Goal: Information Seeking & Learning: Learn about a topic

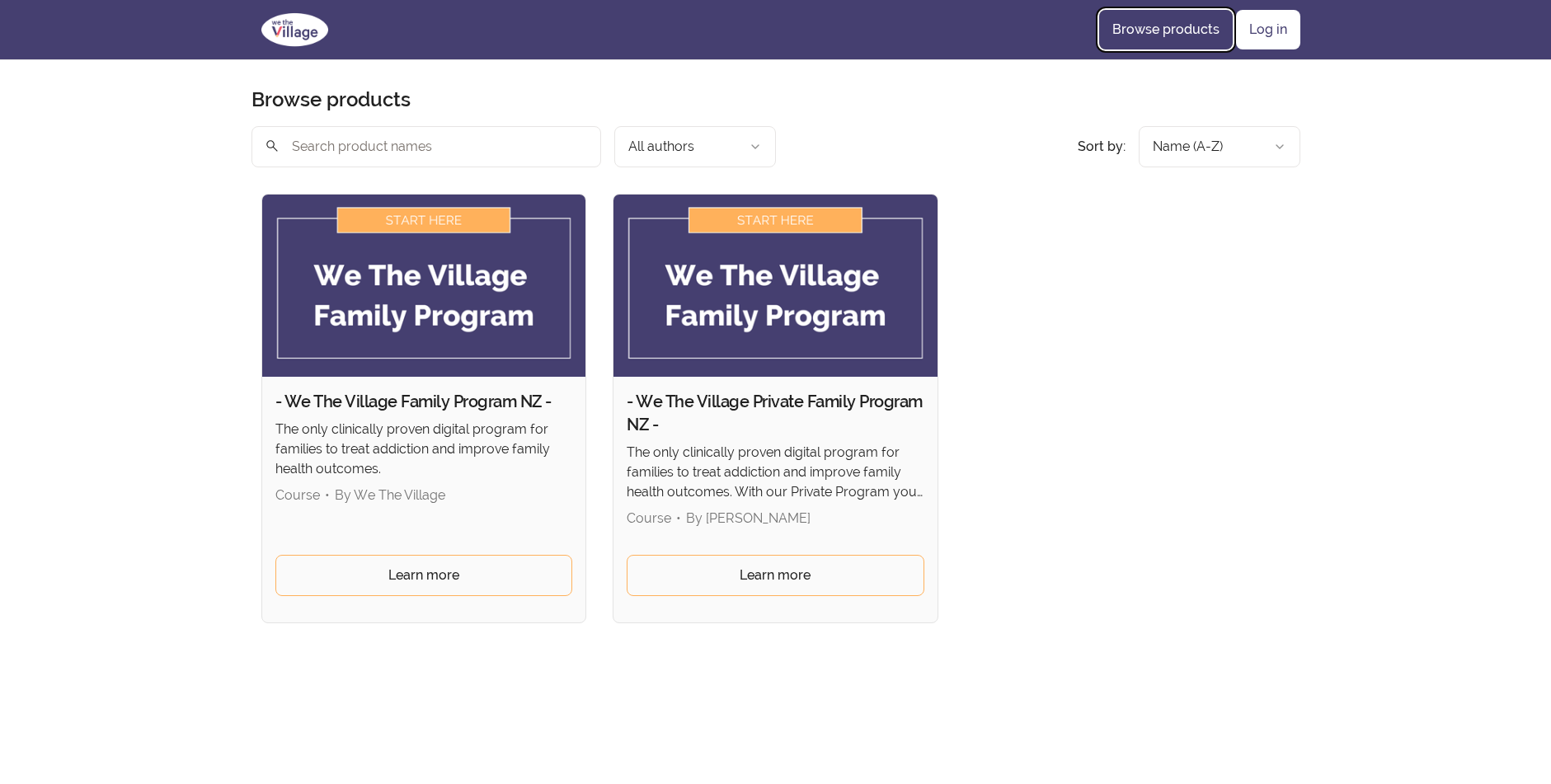
click at [1180, 27] on link "Browse products" at bounding box center [1166, 30] width 134 height 40
click at [1172, 21] on link "Browse products" at bounding box center [1166, 30] width 134 height 40
click at [1266, 23] on link "Log in" at bounding box center [1269, 30] width 64 height 40
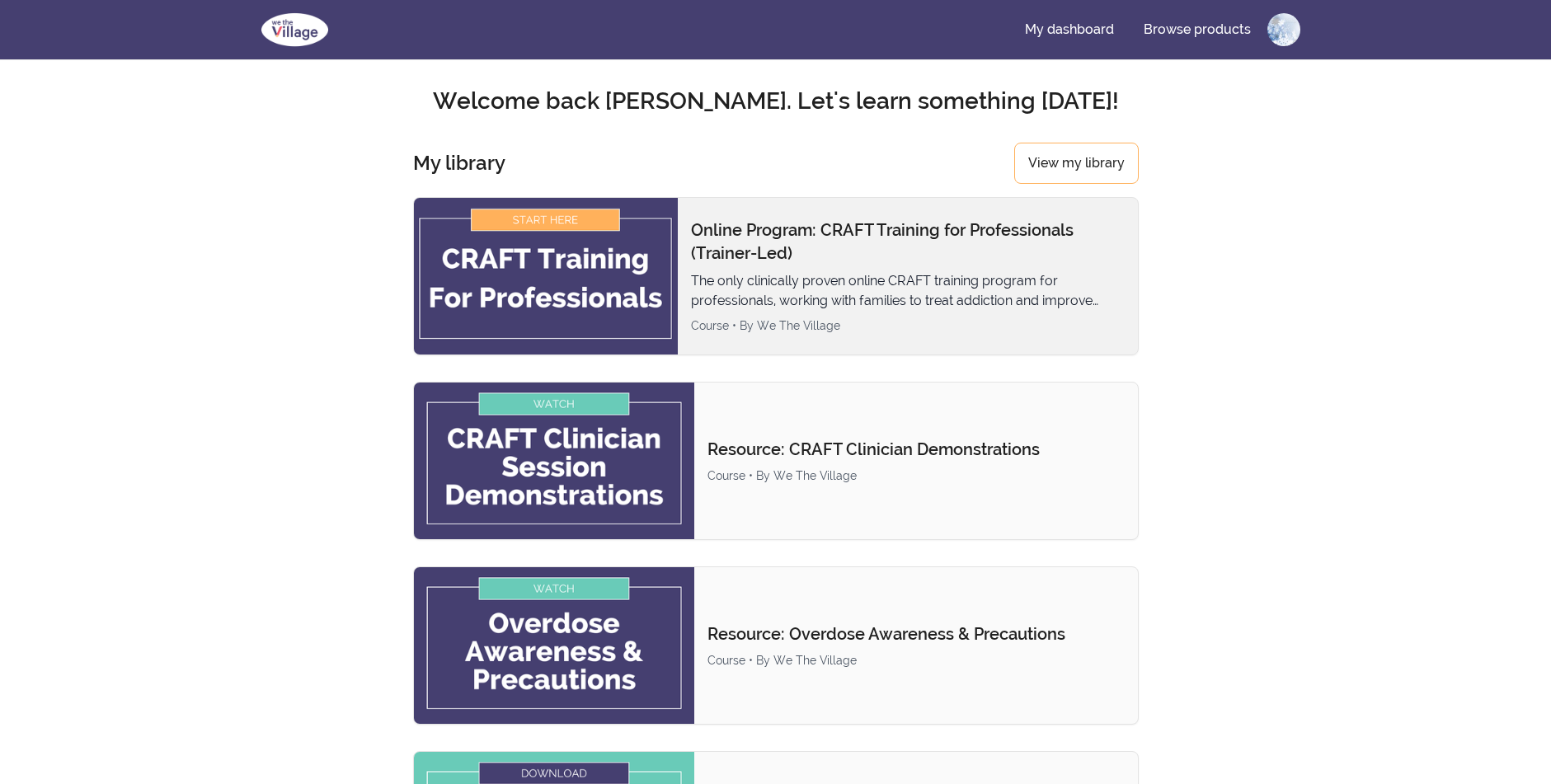
click at [547, 217] on img at bounding box center [546, 275] width 263 height 157
